Goal: Task Accomplishment & Management: Use online tool/utility

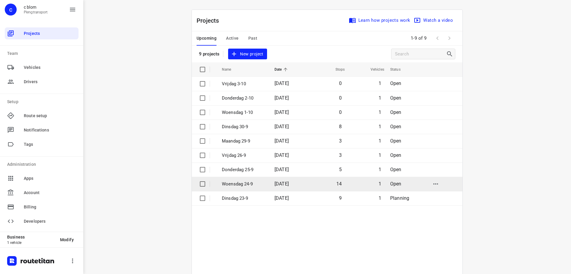
click at [241, 184] on p "Woensdag 24-9" at bounding box center [244, 183] width 44 height 7
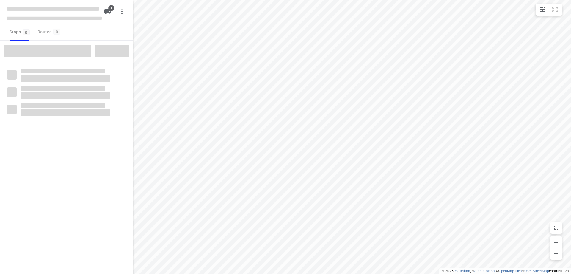
type input "distance"
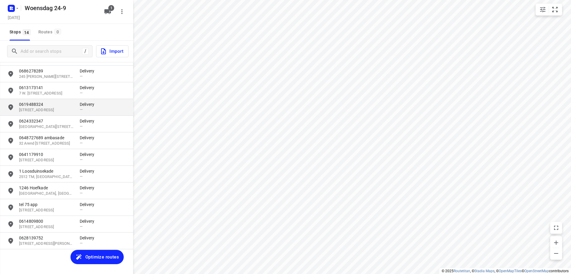
scroll to position [60, 0]
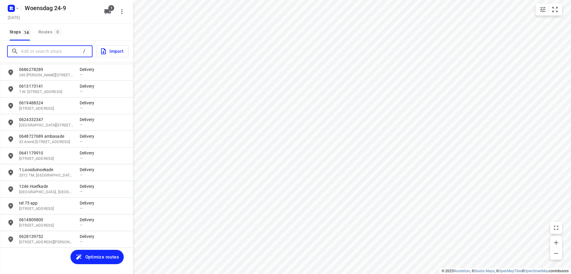
click at [53, 53] on input "Add or search stops" at bounding box center [50, 51] width 59 height 9
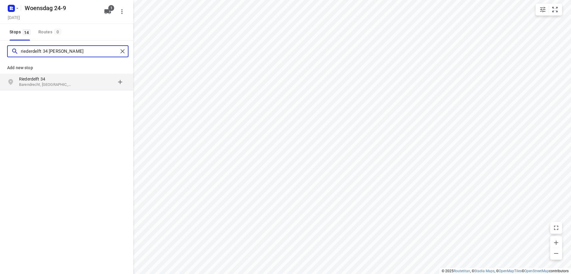
type input "riederdelft 34 [PERSON_NAME]"
click at [68, 81] on p "Riederdelft 34" at bounding box center [46, 79] width 55 height 6
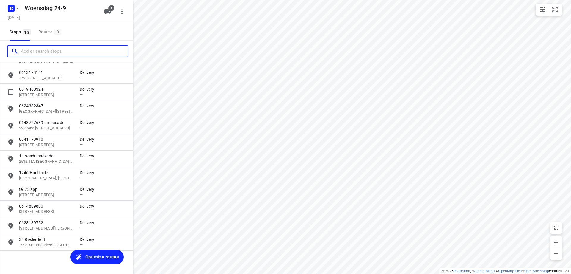
scroll to position [77, 0]
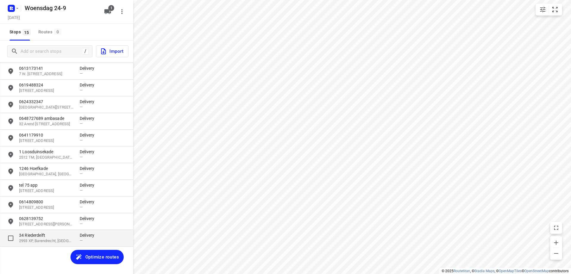
click at [53, 241] on p "2993 XP, Barendrecht, [GEOGRAPHIC_DATA]" at bounding box center [46, 241] width 55 height 6
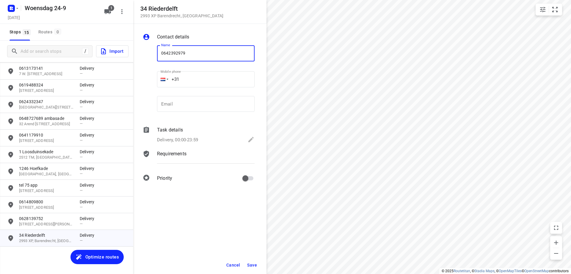
type input "0642392979"
click at [245, 263] on button "Save" at bounding box center [252, 264] width 15 height 11
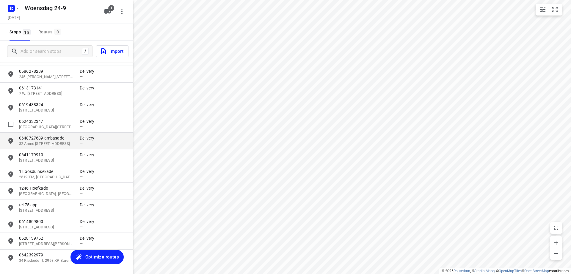
scroll to position [48, 0]
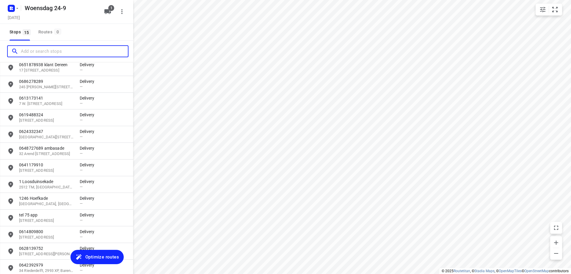
click at [55, 51] on input "Add or search stops" at bounding box center [74, 51] width 107 height 9
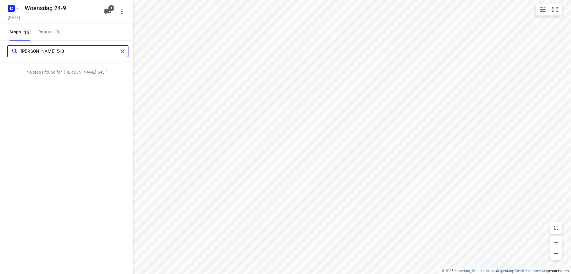
click at [51, 52] on input "[PERSON_NAME] 543" at bounding box center [69, 51] width 97 height 9
type input "van wateringse veld 543"
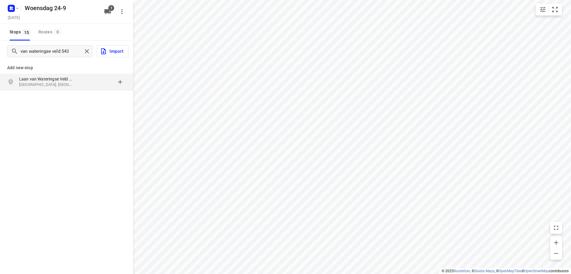
click at [66, 77] on p "Laan van Wateringse Veld 543" at bounding box center [46, 79] width 55 height 6
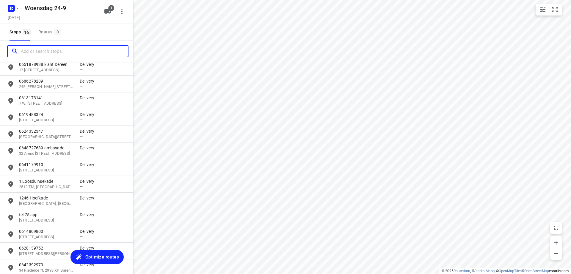
scroll to position [94, 0]
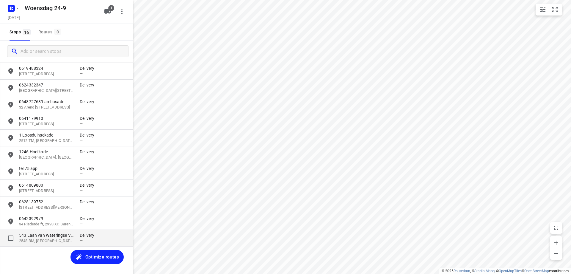
click at [68, 239] on p "2548 BM, [GEOGRAPHIC_DATA], [GEOGRAPHIC_DATA]" at bounding box center [46, 241] width 55 height 6
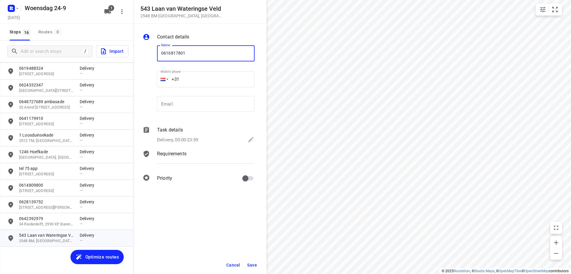
type input "0616817801"
click at [256, 265] on span "Save" at bounding box center [252, 264] width 10 height 5
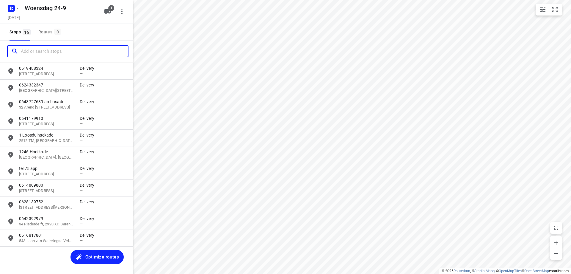
click at [38, 53] on input "Add or search stops" at bounding box center [74, 51] width 107 height 9
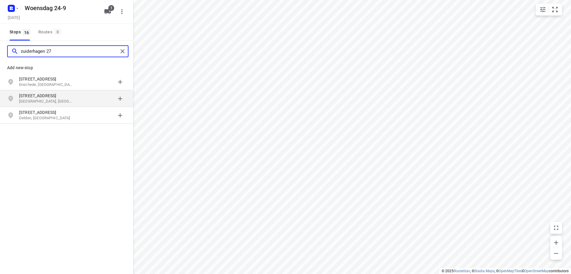
type input "zuiderhagen 27"
click at [54, 100] on p "[GEOGRAPHIC_DATA], [GEOGRAPHIC_DATA]" at bounding box center [46, 102] width 55 height 6
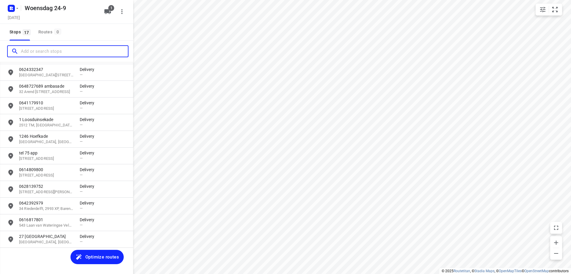
scroll to position [111, 0]
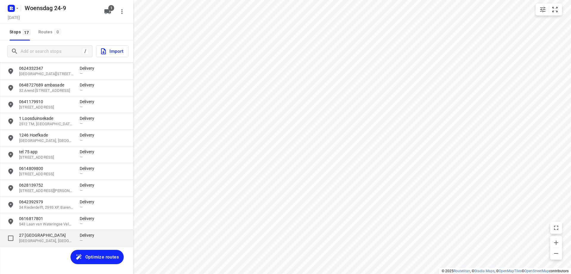
click at [54, 241] on p "[GEOGRAPHIC_DATA], [GEOGRAPHIC_DATA]" at bounding box center [46, 241] width 55 height 6
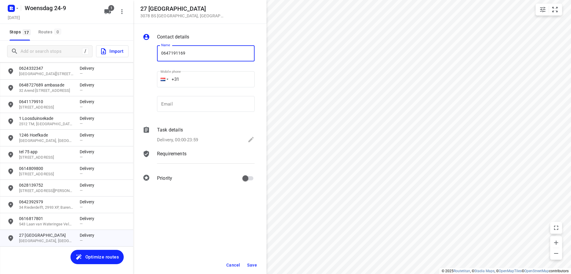
type input "0647191169"
click at [253, 266] on span "Save" at bounding box center [252, 264] width 10 height 5
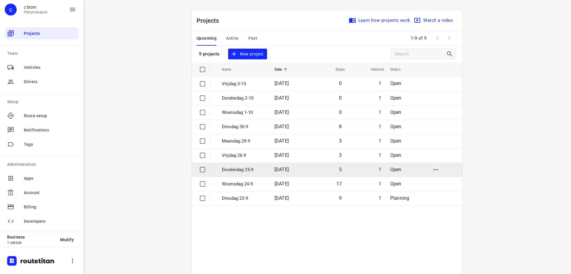
click at [250, 165] on td "Donderdag 25-9" at bounding box center [243, 169] width 54 height 14
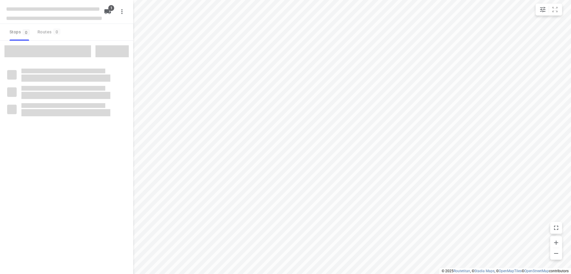
type input "distance"
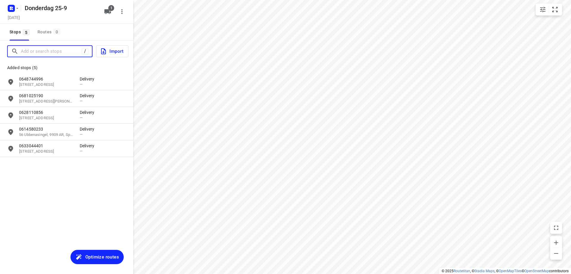
click at [57, 49] on input "Add or search stops" at bounding box center [51, 51] width 61 height 9
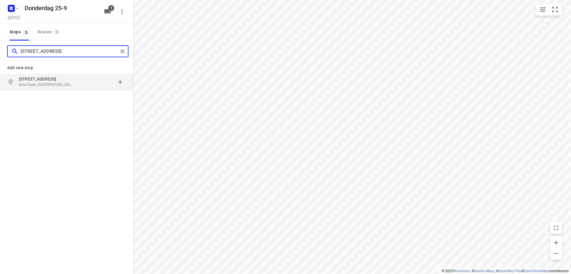
type input "[STREET_ADDRESS]"
click at [56, 85] on p "Enschede, [GEOGRAPHIC_DATA]" at bounding box center [46, 85] width 55 height 6
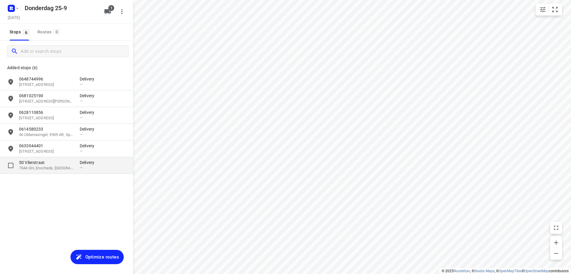
click at [65, 165] on p "50 Vlierstraat" at bounding box center [46, 162] width 55 height 6
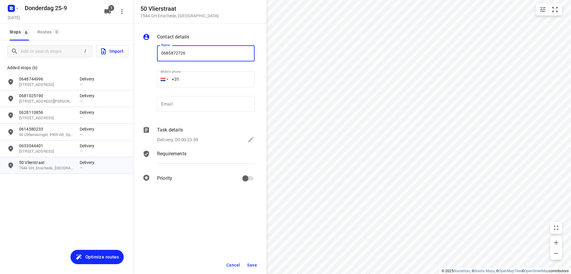
type input "0685872726"
click at [251, 266] on span "Save" at bounding box center [252, 264] width 10 height 5
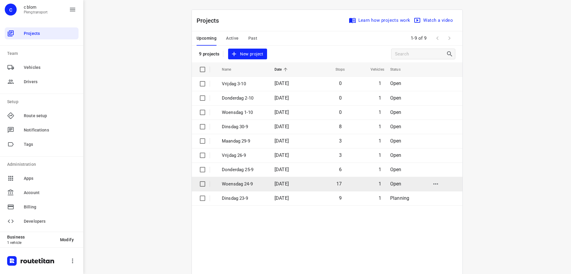
click at [318, 180] on td "17" at bounding box center [327, 183] width 38 height 14
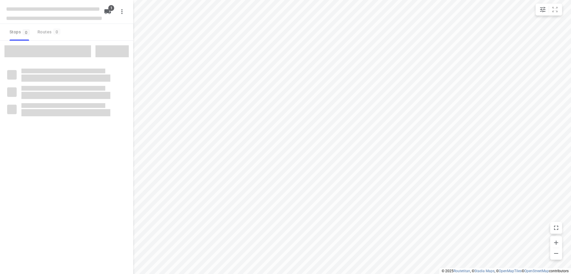
type input "distance"
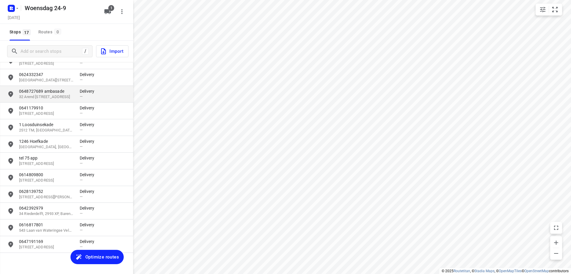
scroll to position [111, 0]
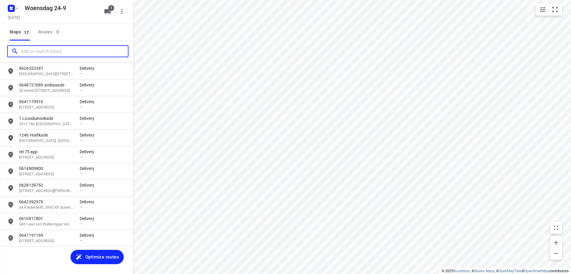
click at [69, 53] on input "Add or search stops" at bounding box center [74, 51] width 107 height 9
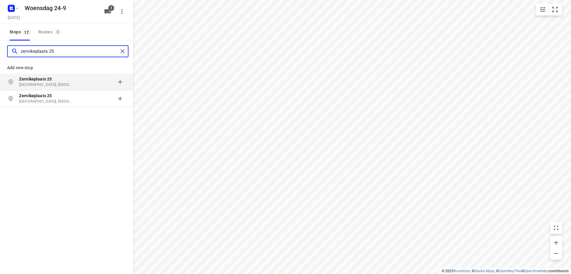
type input "zernikeplaats 25"
click at [74, 81] on p "Zernikeplaats 25" at bounding box center [46, 79] width 55 height 6
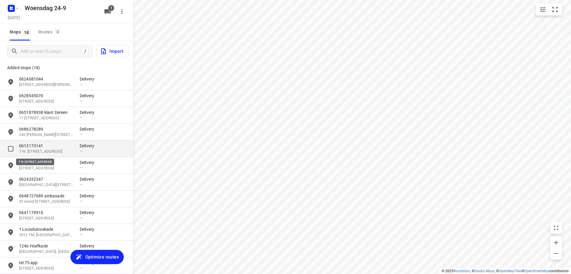
drag, startPoint x: 57, startPoint y: 149, endPoint x: 57, endPoint y: 153, distance: 4.2
drag, startPoint x: 57, startPoint y: 153, endPoint x: 69, endPoint y: 21, distance: 132.4
click at [69, 21] on div "[DATE]" at bounding box center [54, 18] width 95 height 8
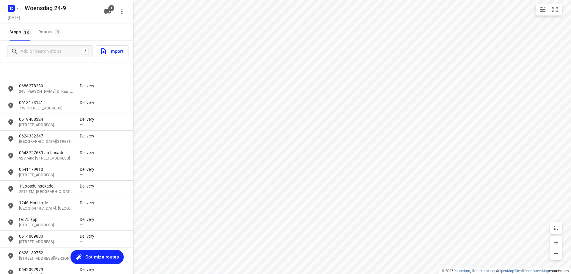
scroll to position [127, 0]
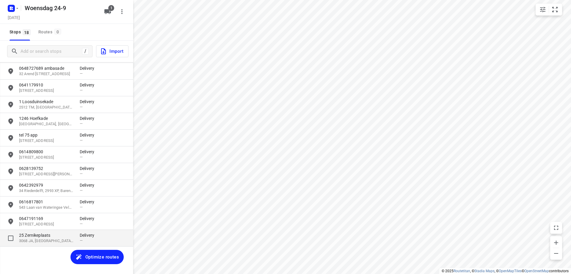
click at [44, 238] on p "3068 JA, [GEOGRAPHIC_DATA], [GEOGRAPHIC_DATA]" at bounding box center [46, 241] width 55 height 6
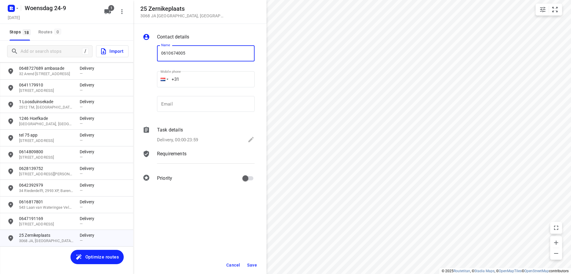
type input "0610674005"
click at [257, 265] on span "Save" at bounding box center [252, 264] width 10 height 5
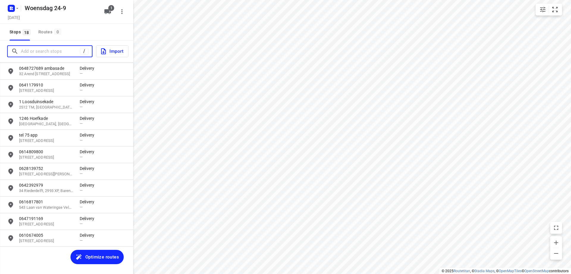
click at [48, 51] on input "Add or search stops" at bounding box center [50, 51] width 59 height 9
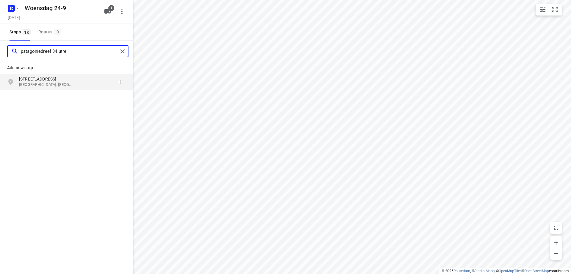
type input "patagoniedreef 34 utre"
click at [51, 83] on p "[GEOGRAPHIC_DATA], [GEOGRAPHIC_DATA]" at bounding box center [46, 85] width 55 height 6
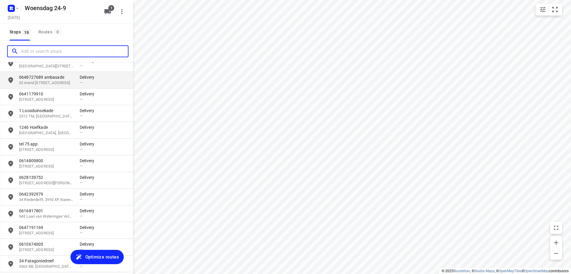
scroll to position [144, 0]
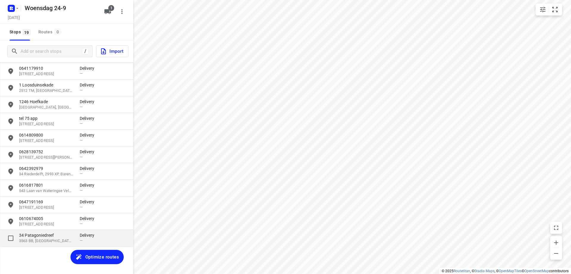
click at [49, 232] on p "34 Patagoniedreef" at bounding box center [46, 235] width 55 height 6
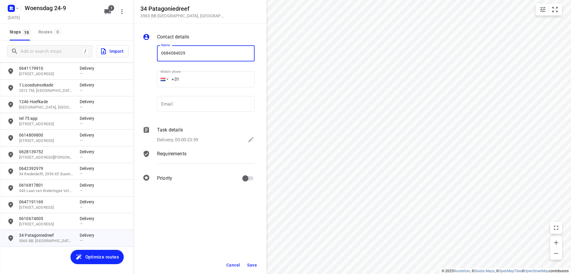
type input "0684084029"
click at [213, 142] on div "Delivery, 00:00-23:59" at bounding box center [206, 140] width 98 height 8
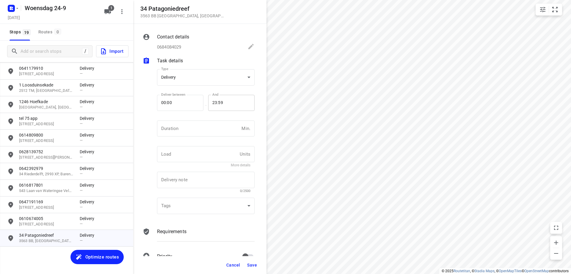
click at [240, 105] on input "23:59" at bounding box center [228, 103] width 40 height 16
type input "12:00"
click at [252, 261] on button "Save" at bounding box center [252, 264] width 15 height 11
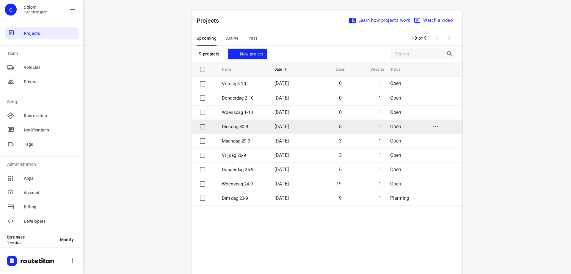
click at [270, 130] on td "[DATE]" at bounding box center [289, 126] width 38 height 14
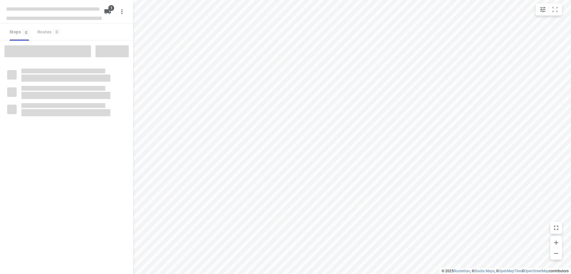
type input "distance"
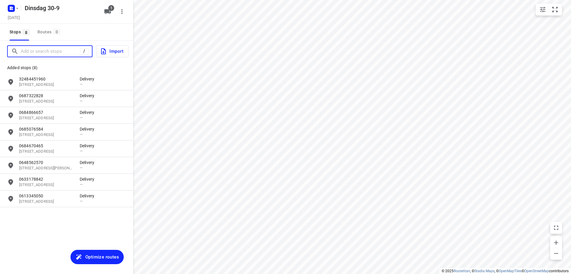
click at [41, 49] on input "Add or search stops" at bounding box center [50, 51] width 59 height 9
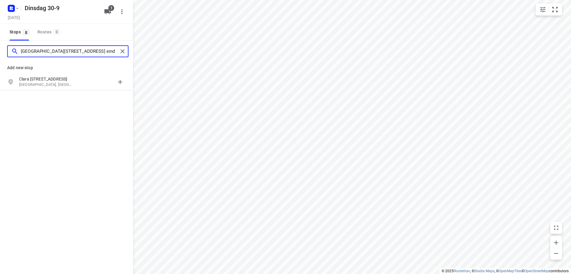
type input "[GEOGRAPHIC_DATA][STREET_ADDRESS] eind"
click at [50, 79] on p "Clara [STREET_ADDRESS]" at bounding box center [46, 79] width 55 height 6
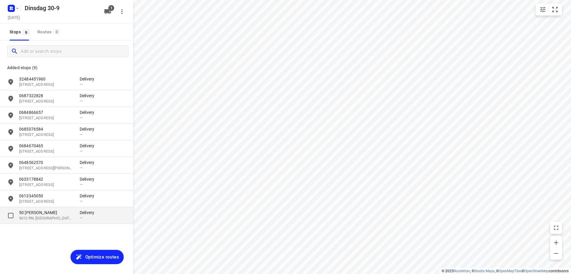
click at [43, 215] on p "5612 RN, [GEOGRAPHIC_DATA], [GEOGRAPHIC_DATA]" at bounding box center [46, 218] width 55 height 6
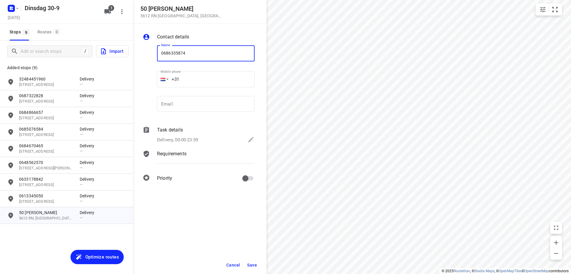
type input "0686335874"
click at [254, 263] on span "Save" at bounding box center [252, 264] width 10 height 5
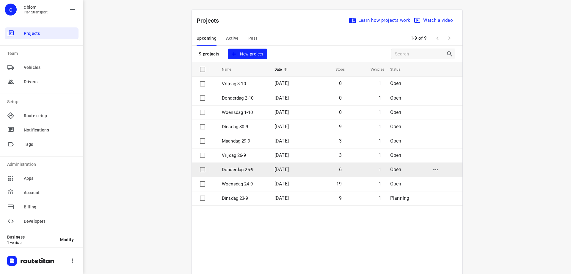
click at [288, 166] on td "[DATE]" at bounding box center [289, 169] width 38 height 14
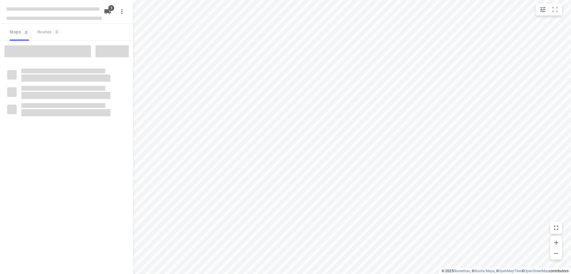
type input "distance"
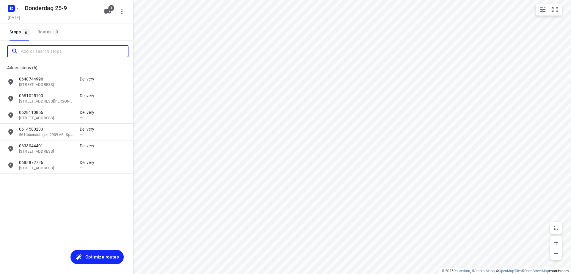
click at [60, 52] on input "Add or search stops" at bounding box center [74, 51] width 107 height 9
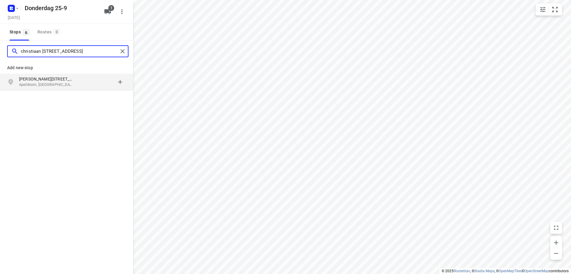
type input "christiaan [STREET_ADDRESS]"
click at [55, 85] on p "Apeldoorn, [GEOGRAPHIC_DATA]" at bounding box center [46, 85] width 55 height 6
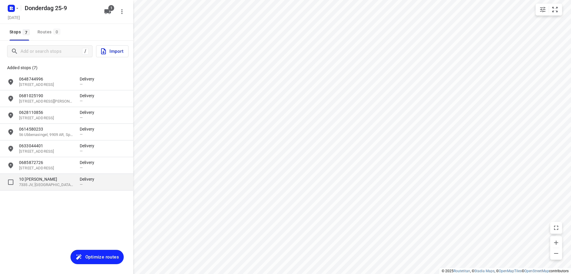
click at [47, 179] on p "10 [PERSON_NAME]" at bounding box center [46, 179] width 55 height 6
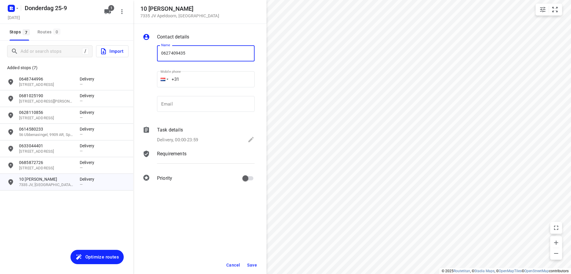
type input "0627409435"
click at [257, 261] on button "Save" at bounding box center [252, 264] width 15 height 11
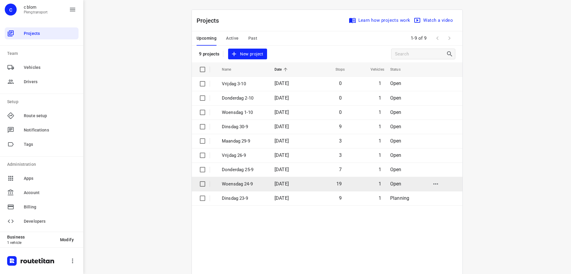
click at [329, 181] on td "19" at bounding box center [327, 183] width 38 height 14
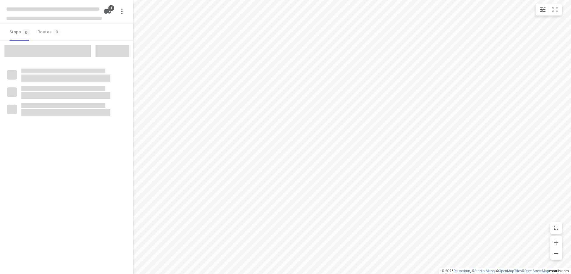
type input "distance"
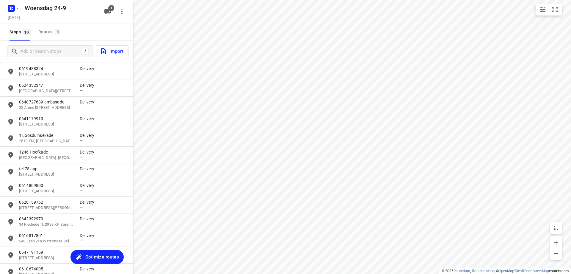
scroll to position [144, 0]
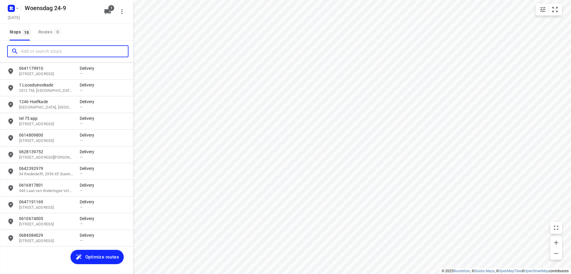
click at [57, 50] on input "Add or search stops" at bounding box center [74, 51] width 107 height 9
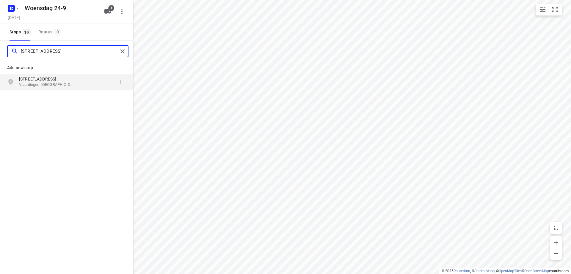
type input "[STREET_ADDRESS]"
click at [63, 82] on p "Vlaardingen, [GEOGRAPHIC_DATA]" at bounding box center [46, 85] width 55 height 6
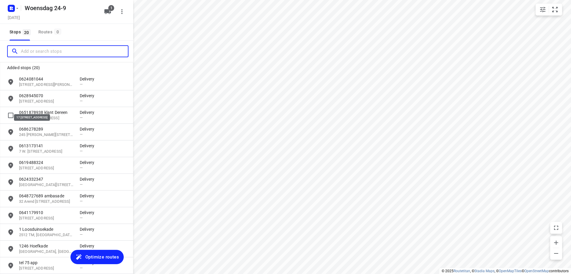
scroll to position [161, 0]
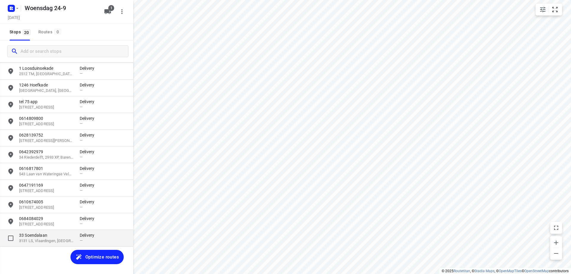
click at [65, 234] on p "33 Soendalaan" at bounding box center [46, 235] width 55 height 6
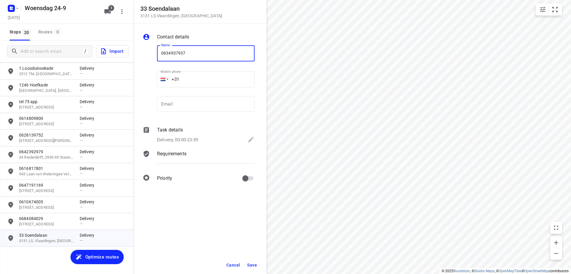
type input "0634937937"
click at [256, 263] on span "Save" at bounding box center [252, 264] width 10 height 5
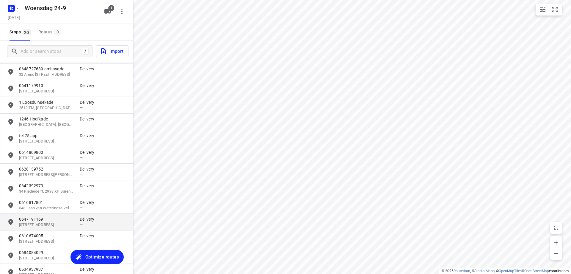
scroll to position [101, 0]
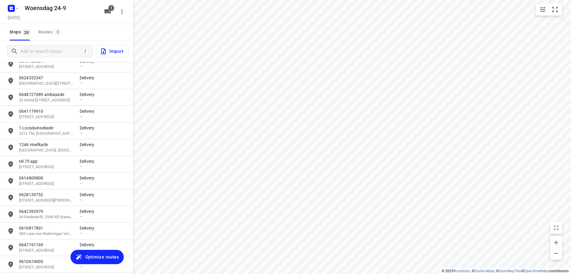
click at [88, 256] on span "Optimize routes" at bounding box center [102, 257] width 34 height 8
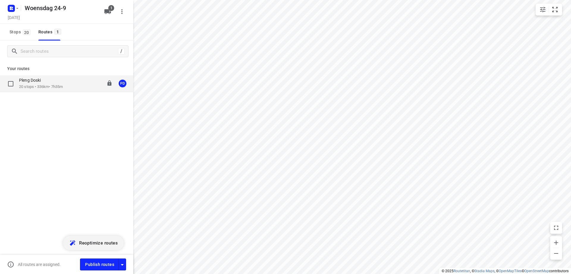
click at [50, 88] on p "20 stops • 336km • 7h35m" at bounding box center [41, 87] width 44 height 6
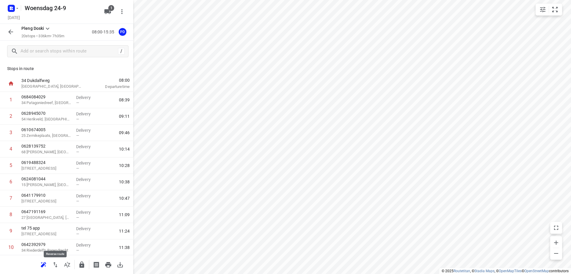
click at [56, 264] on icon "button" at bounding box center [55, 264] width 4 height 5
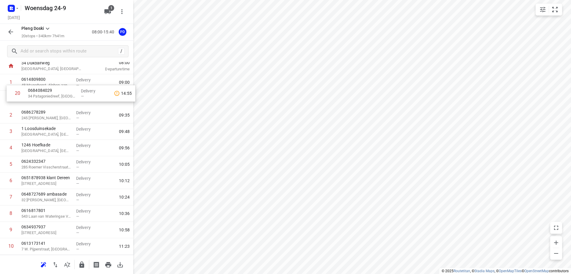
scroll to position [0, 0]
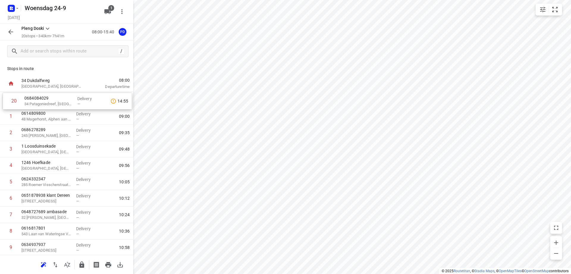
drag, startPoint x: 49, startPoint y: 223, endPoint x: 48, endPoint y: 103, distance: 120.2
click at [48, 103] on div "1 0614809800 48 [GEOGRAPHIC_DATA], Alphen aan den Rijn Delivery — 09:00 2 06862…" at bounding box center [66, 255] width 133 height 327
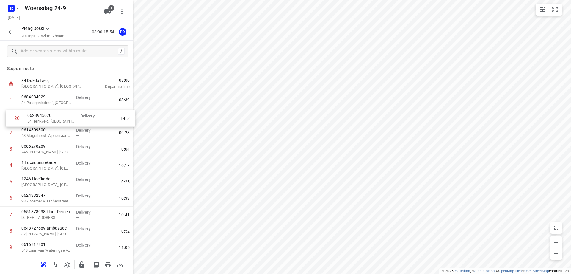
drag, startPoint x: 40, startPoint y: 232, endPoint x: 47, endPoint y: 119, distance: 113.6
click at [47, 119] on div "1 0684084029 34 Patagoniedreef, [GEOGRAPHIC_DATA] Delivery — 08:39 2 0614809800…" at bounding box center [66, 255] width 133 height 327
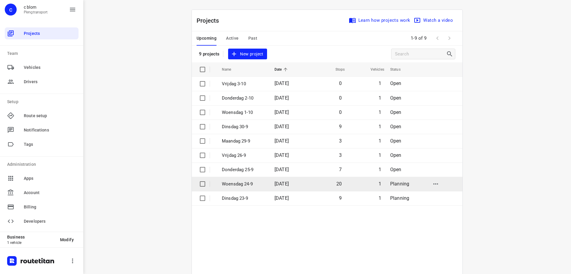
click at [341, 184] on span "20" at bounding box center [339, 184] width 5 height 6
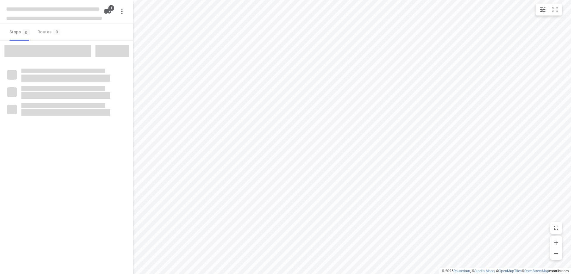
type input "distance"
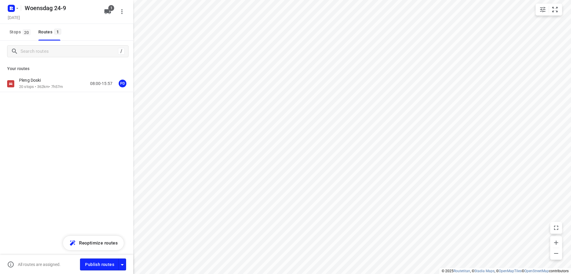
click at [40, 92] on div "Pleng Doski 20 stops • 362km • 7h57m 08:00-15:57 PD" at bounding box center [66, 104] width 133 height 58
click at [40, 89] on p "20 stops • 362km • 7h57m" at bounding box center [41, 87] width 44 height 6
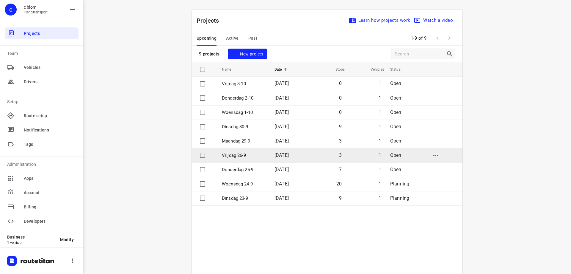
click at [241, 156] on p "Vrijdag 26-9" at bounding box center [244, 155] width 44 height 7
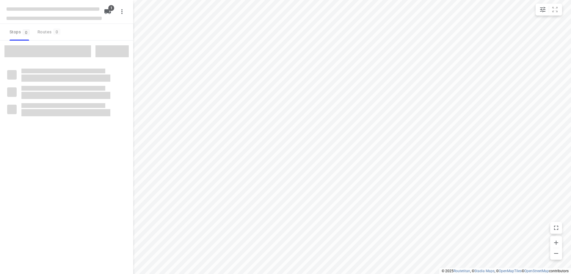
type input "distance"
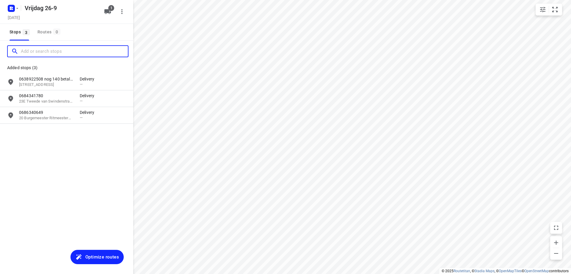
click at [56, 53] on input "Add or search stops" at bounding box center [74, 51] width 107 height 9
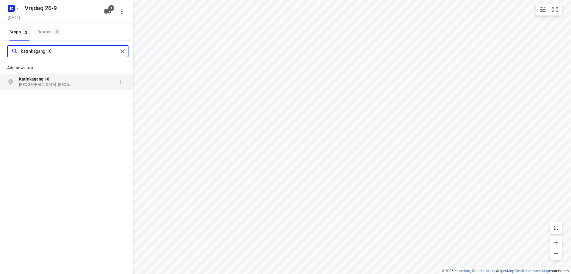
type input "katinkagang 18"
click at [54, 82] on p "[GEOGRAPHIC_DATA], [GEOGRAPHIC_DATA]" at bounding box center [46, 85] width 55 height 6
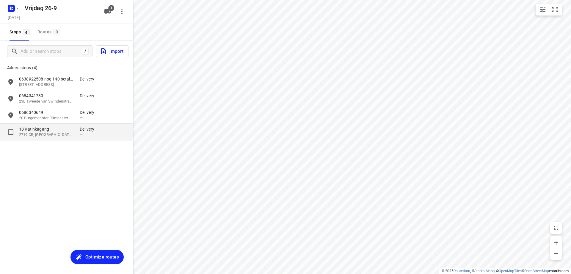
click at [50, 130] on p "18 Katinkagang" at bounding box center [46, 129] width 55 height 6
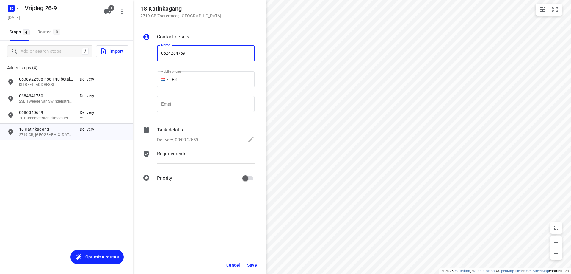
type input "0624284769"
click at [256, 261] on button "Save" at bounding box center [252, 264] width 15 height 11
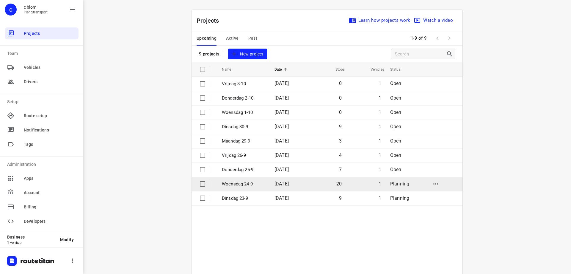
click at [264, 185] on td "Woensdag 24-9" at bounding box center [243, 183] width 54 height 14
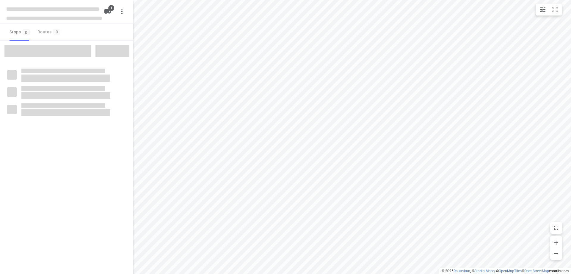
type input "distance"
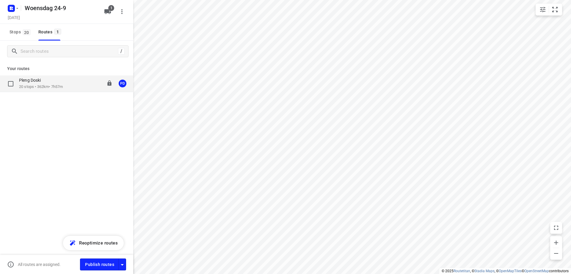
click at [49, 87] on p "20 stops • 362km • 7h57m" at bounding box center [41, 87] width 44 height 6
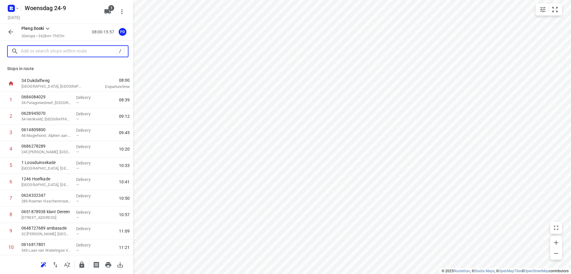
click at [64, 54] on input "text" at bounding box center [68, 51] width 95 height 9
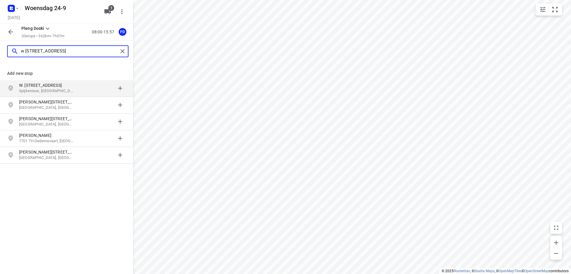
type input "w [STREET_ADDRESS]"
click at [62, 86] on p "W. [STREET_ADDRESS]" at bounding box center [46, 85] width 55 height 6
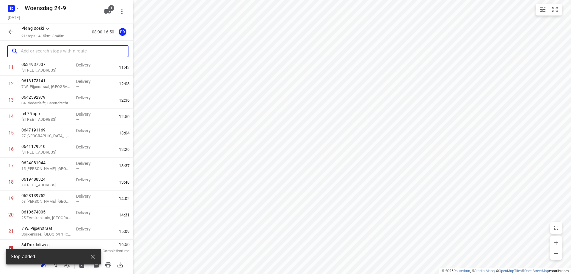
scroll to position [197, 0]
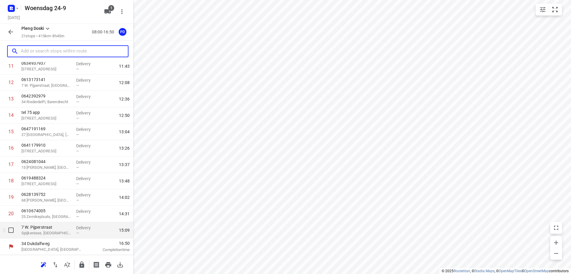
click at [70, 229] on div "7 W. [STREET_ADDRESS]" at bounding box center [46, 230] width 55 height 16
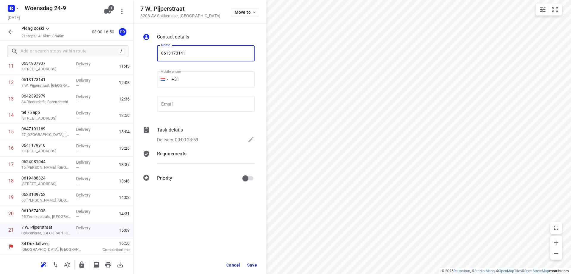
type input "0613173141"
click at [254, 260] on button "Save" at bounding box center [252, 264] width 15 height 11
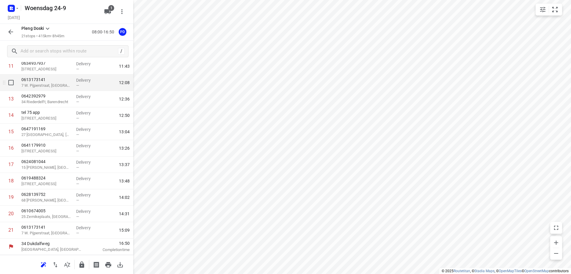
click at [79, 87] on div "—" at bounding box center [87, 85] width 22 height 4
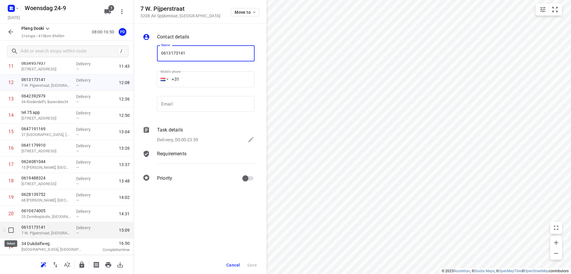
click at [10, 231] on input "checkbox" at bounding box center [11, 230] width 12 height 12
checkbox input "true"
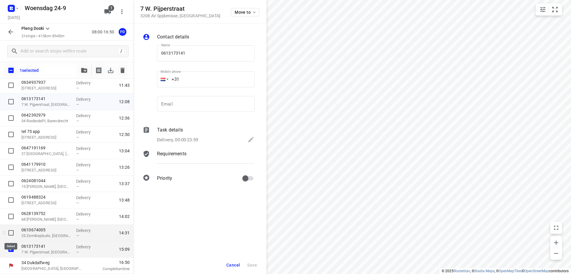
scroll to position [195, 0]
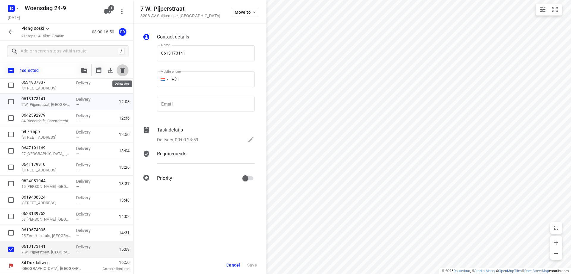
click at [123, 70] on icon "button" at bounding box center [123, 70] width 4 height 5
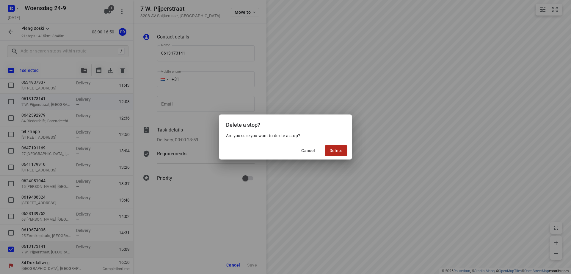
click at [336, 151] on span "Delete" at bounding box center [336, 150] width 13 height 5
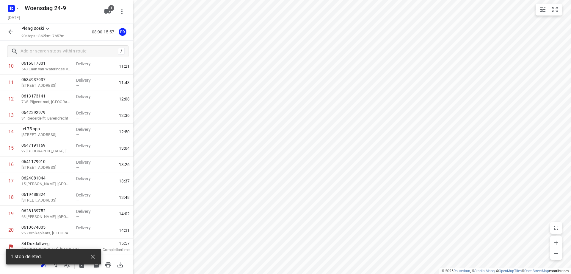
scroll to position [181, 0]
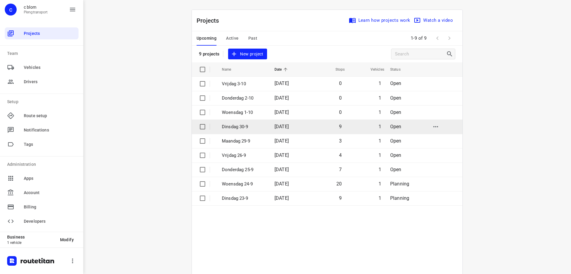
click at [244, 126] on p "Dinsdag 30-9" at bounding box center [244, 126] width 44 height 7
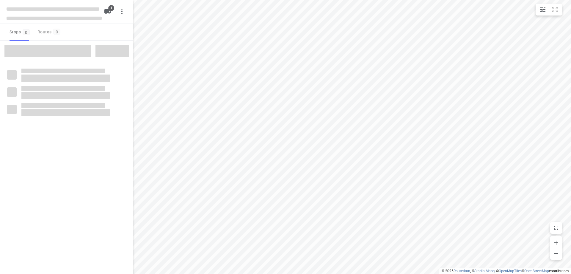
type input "distance"
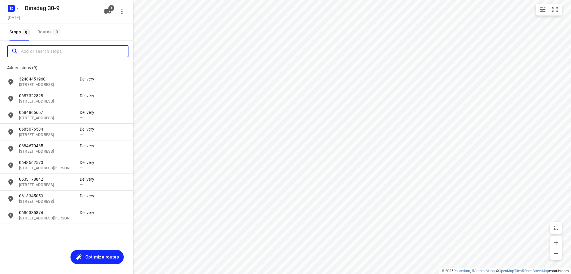
click at [39, 48] on input "Add or search stops" at bounding box center [74, 51] width 107 height 9
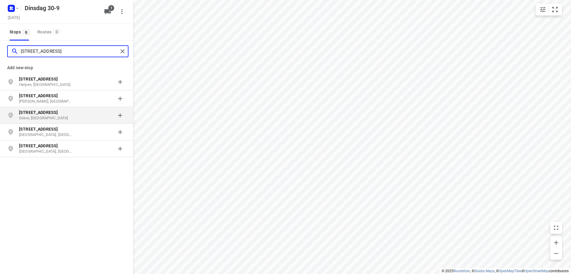
type input "[STREET_ADDRESS]"
click at [48, 112] on p "[STREET_ADDRESS]" at bounding box center [46, 112] width 55 height 6
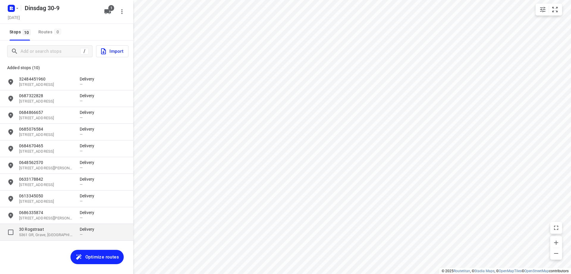
click at [59, 231] on p "30 Rogstraat" at bounding box center [46, 229] width 55 height 6
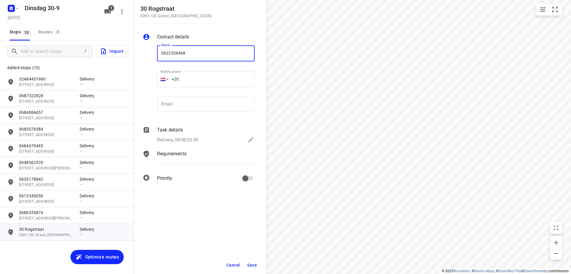
type input "0622536468"
click at [255, 264] on span "Save" at bounding box center [252, 264] width 10 height 5
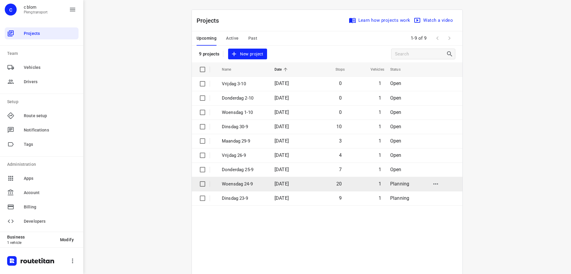
click at [254, 182] on p "Woensdag 24-9" at bounding box center [244, 183] width 44 height 7
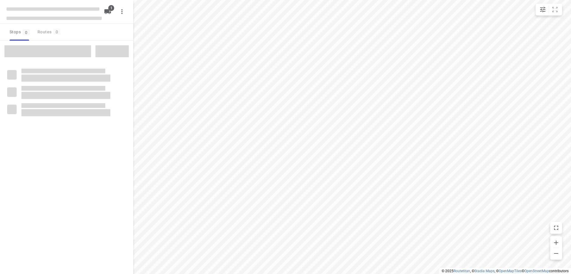
type input "distance"
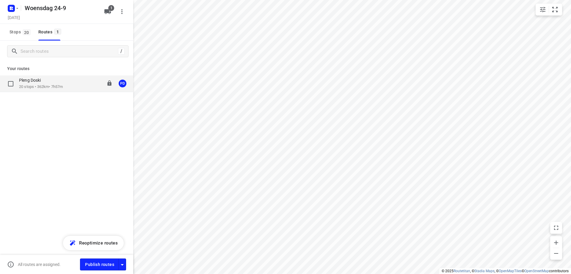
click at [59, 88] on p "20 stops • 362km • 7h57m" at bounding box center [41, 87] width 44 height 6
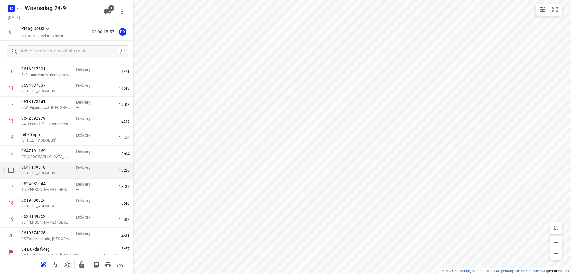
scroll to position [179, 0]
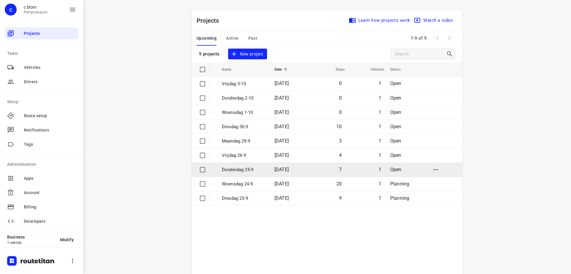
click at [262, 169] on p "Donderdag 25-9" at bounding box center [244, 169] width 44 height 7
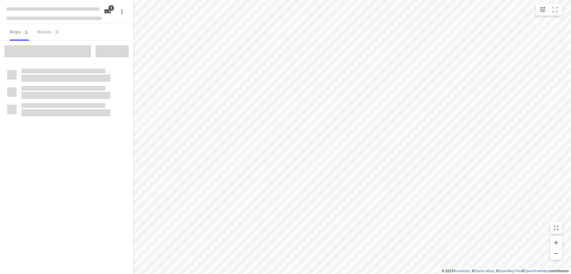
type input "distance"
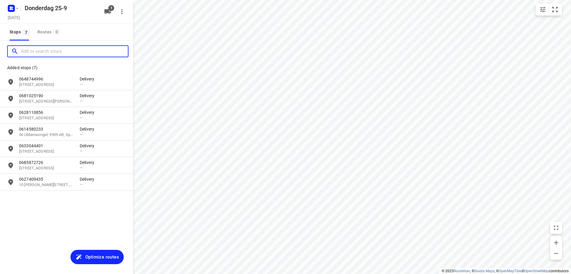
click at [50, 51] on input "Add or search stops" at bounding box center [74, 51] width 107 height 9
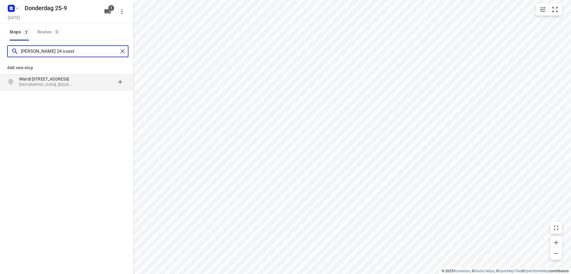
type input "[PERSON_NAME] 24 soest"
click at [61, 80] on p "Wiardi [STREET_ADDRESS]" at bounding box center [46, 79] width 55 height 6
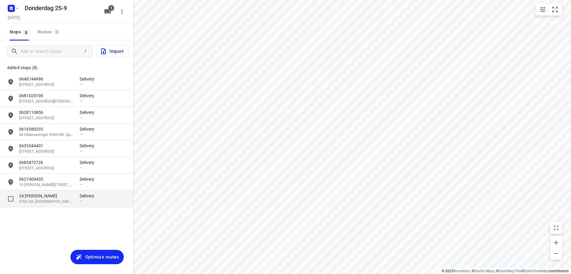
click at [67, 197] on p "24 [PERSON_NAME]" at bounding box center [46, 196] width 55 height 6
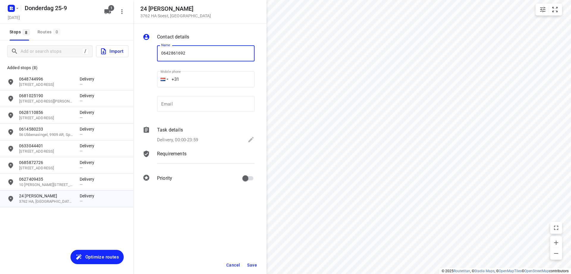
type input "0642861692"
click at [256, 266] on span "Save" at bounding box center [252, 264] width 10 height 5
